Goal: Transaction & Acquisition: Purchase product/service

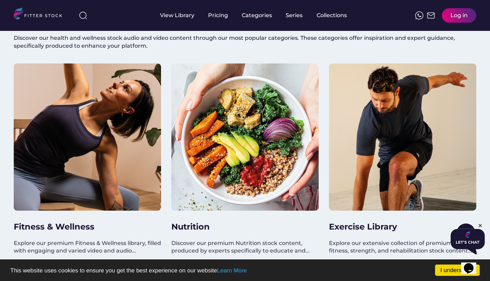
scroll to position [275, 0]
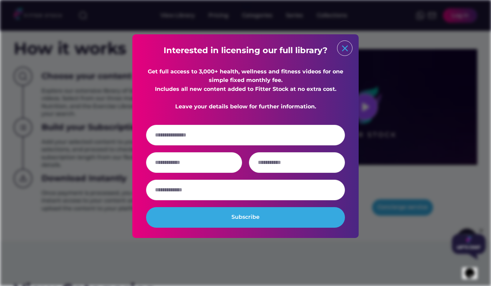
click at [350, 45] on text "close" at bounding box center [345, 48] width 10 height 10
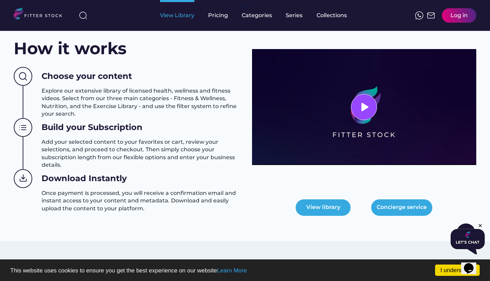
click at [192, 19] on div "View Library" at bounding box center [177, 16] width 34 height 8
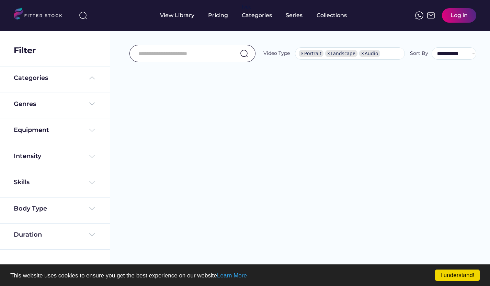
select select "**********"
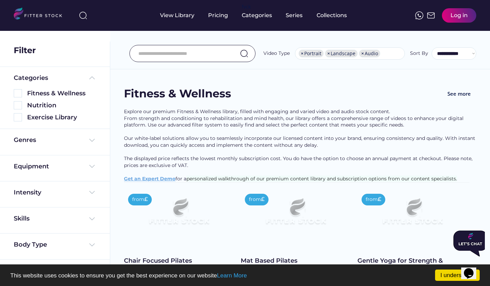
click at [154, 52] on input "input" at bounding box center [183, 53] width 91 height 14
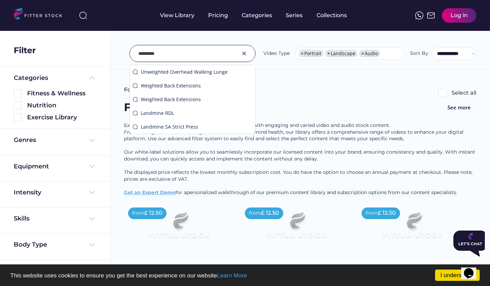
type input "*********"
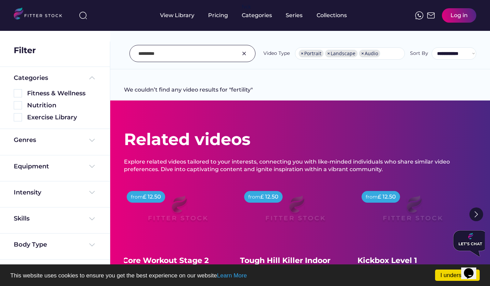
click at [246, 53] on img at bounding box center [244, 53] width 8 height 8
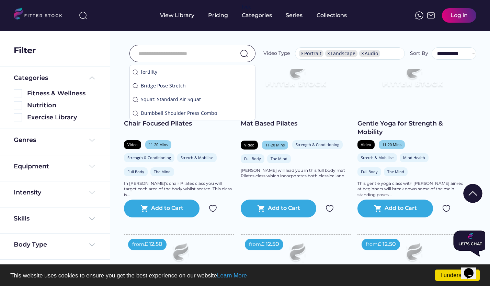
scroll to position [172, 0]
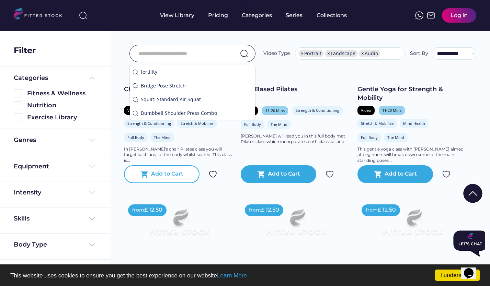
click at [157, 177] on div "Add to Cart" at bounding box center [167, 174] width 32 height 8
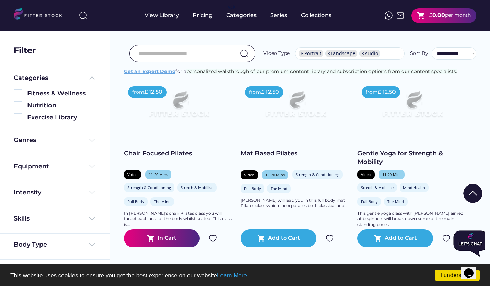
scroll to position [34, 0]
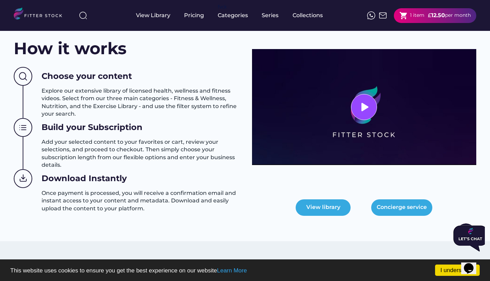
click at [374, 17] on div at bounding box center [377, 15] width 20 height 8
click at [373, 17] on img at bounding box center [371, 15] width 8 height 8
